Goal: Task Accomplishment & Management: Use online tool/utility

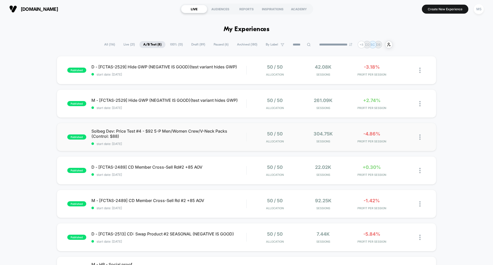
click at [172, 127] on div "published Solbeg Dev: Price Test #4 - $92 5-P Men/Women Crew/V-Neck Packs (Cont…" at bounding box center [246, 137] width 379 height 28
